Goal: Transaction & Acquisition: Purchase product/service

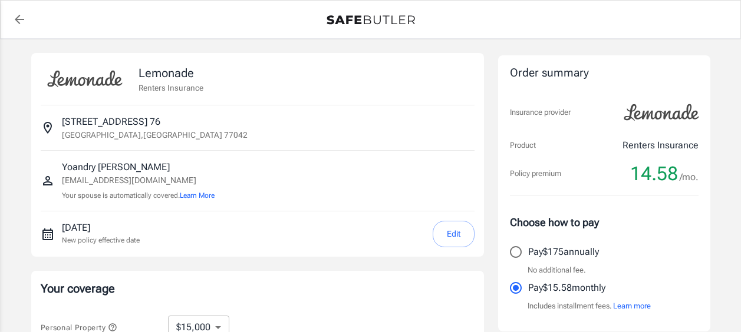
select select "15000"
select select "500"
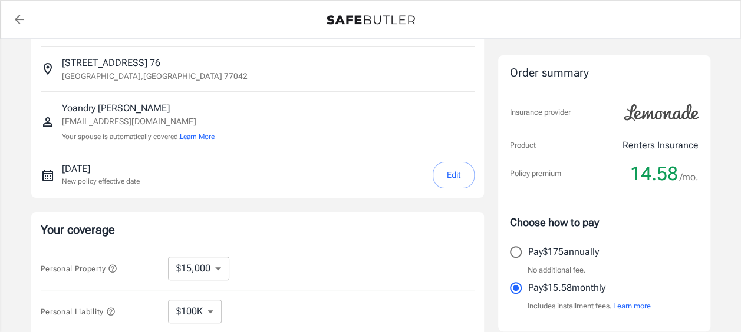
scroll to position [177, 0]
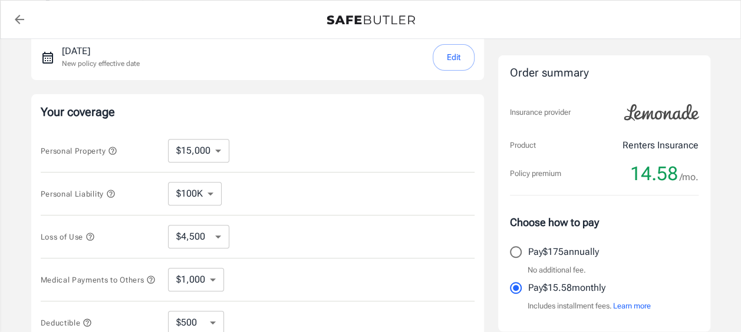
click at [218, 157] on select "$10,000 $15,000 $20,000 $25,000 $30,000 $40,000 $50,000 $100K $150K $200K $250K" at bounding box center [198, 151] width 61 height 24
select select "10000"
select select "3000"
click at [210, 195] on select "$100K $200K $300K $400K $500K" at bounding box center [195, 194] width 54 height 24
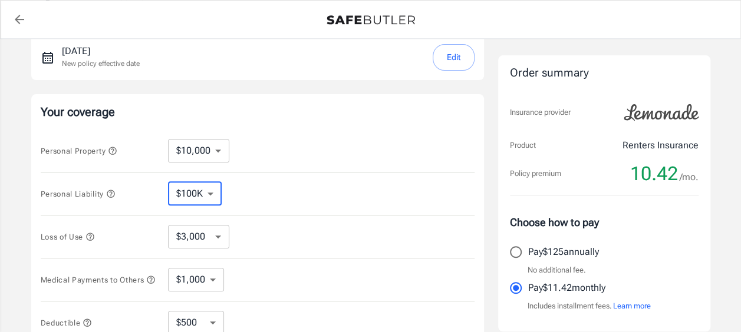
select select "300000"
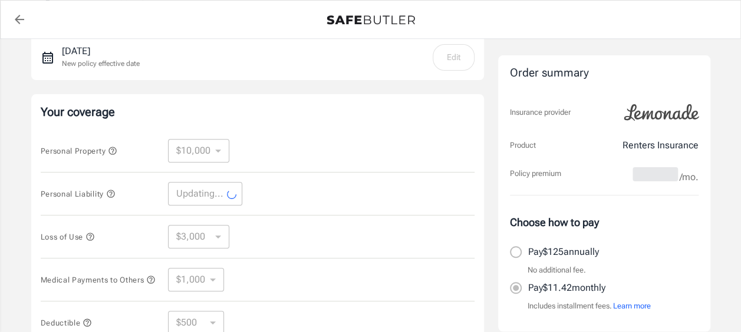
select select "300000"
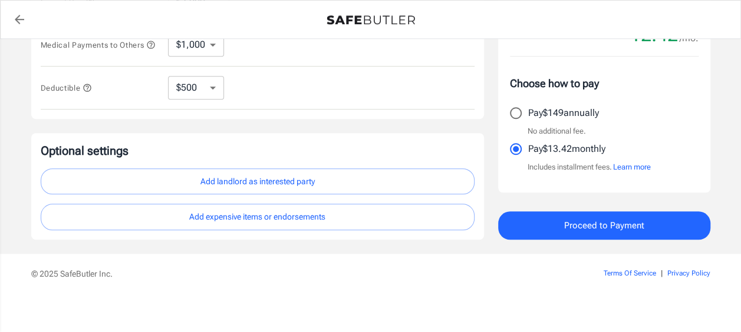
scroll to position [417, 0]
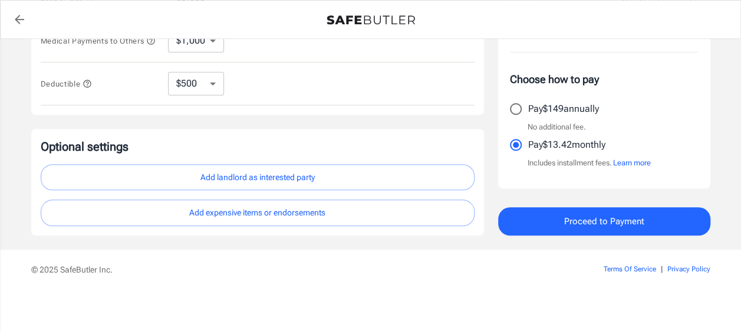
click at [598, 222] on span "Proceed to Payment" at bounding box center [604, 221] width 80 height 15
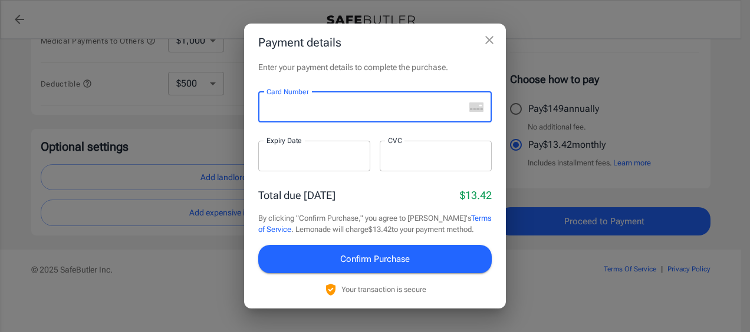
click at [656, 107] on div "Payment details Enter your payment details to complete the purchase. Card Numbe…" at bounding box center [375, 166] width 750 height 332
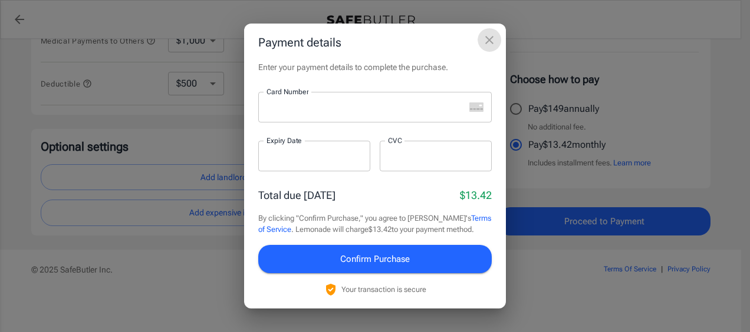
click at [487, 44] on icon "close" at bounding box center [489, 40] width 14 height 14
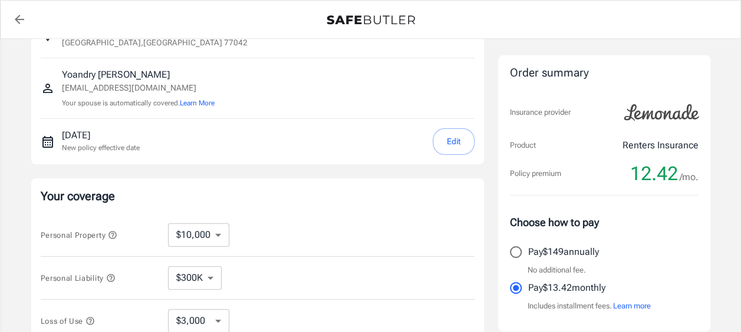
scroll to position [64, 0]
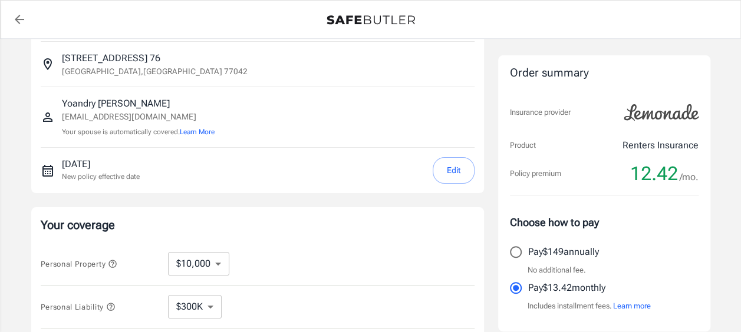
click at [465, 164] on button "Edit" at bounding box center [454, 170] width 42 height 27
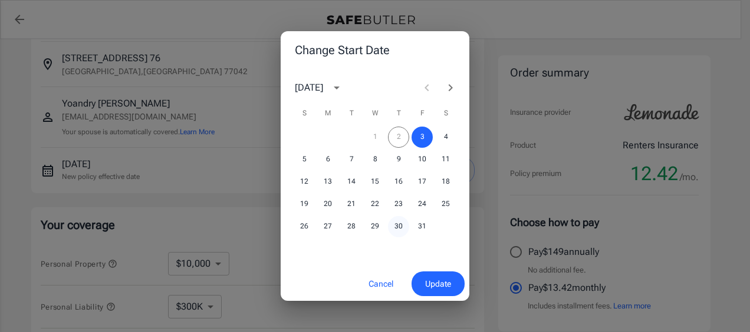
click at [399, 223] on button "30" at bounding box center [398, 226] width 21 height 21
click at [433, 283] on span "Update" at bounding box center [438, 284] width 26 height 15
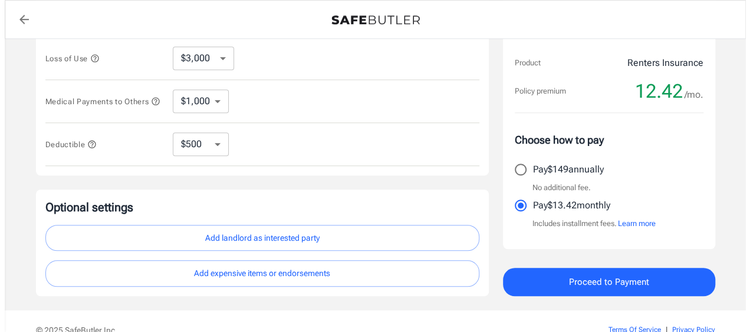
scroll to position [417, 0]
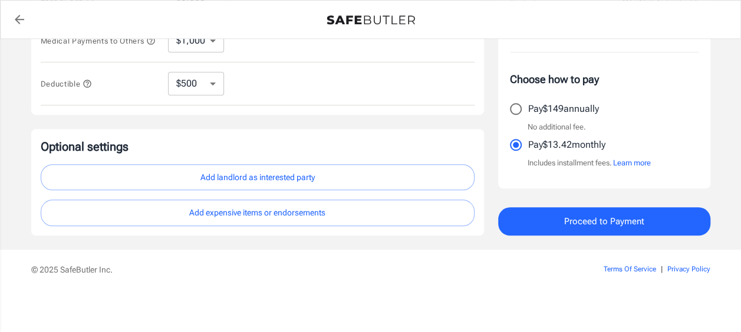
click at [581, 223] on span "Proceed to Payment" at bounding box center [604, 221] width 80 height 15
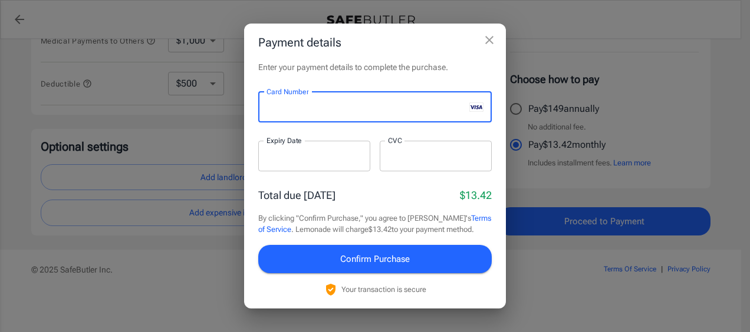
click at [470, 60] on h2 "Payment details" at bounding box center [375, 43] width 262 height 38
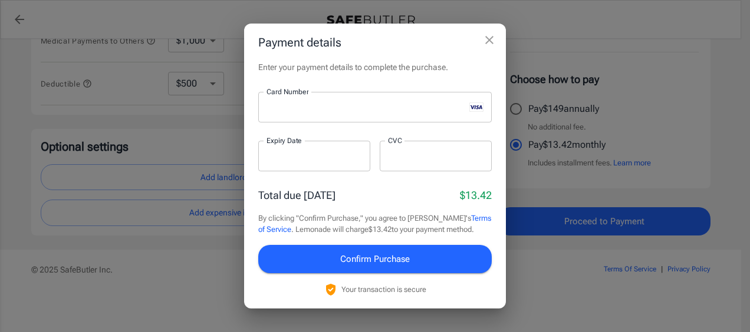
click at [634, 103] on div "Payment details Enter your payment details to complete the purchase. Card Numbe…" at bounding box center [375, 166] width 750 height 332
click at [387, 257] on span "Confirm Purchase" at bounding box center [375, 259] width 70 height 15
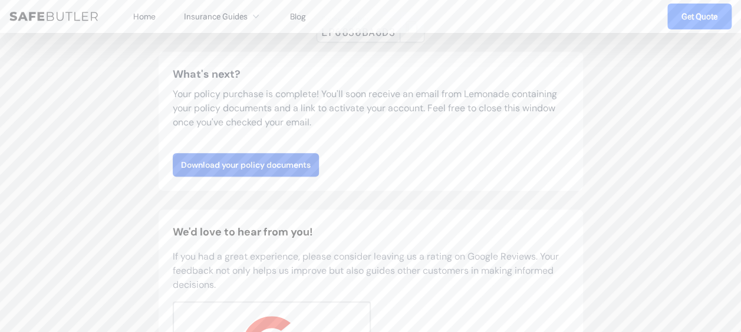
scroll to position [177, 0]
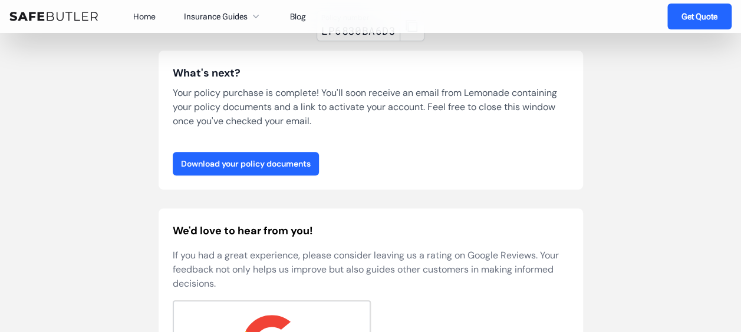
click at [282, 164] on link "Download your policy documents" at bounding box center [246, 164] width 146 height 24
click at [261, 162] on link "Download your policy documents" at bounding box center [246, 164] width 146 height 24
